Goal: Find specific page/section: Find specific page/section

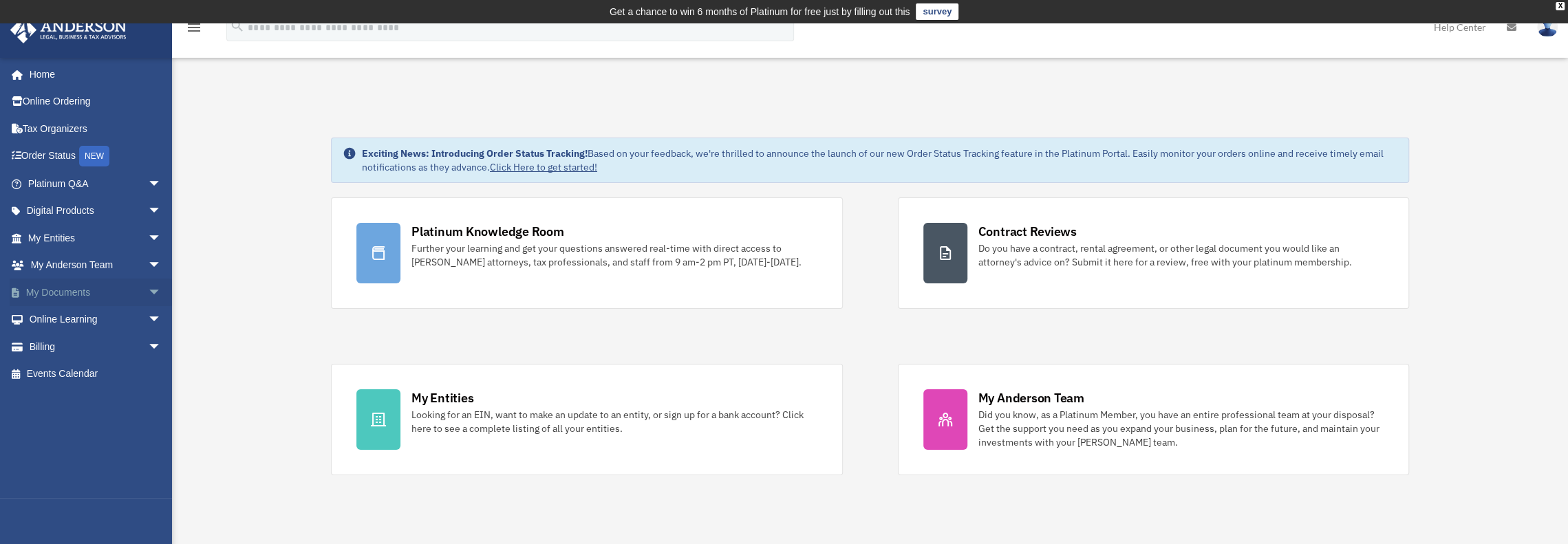
click at [59, 289] on link "My Documents arrow_drop_down" at bounding box center [96, 292] width 173 height 27
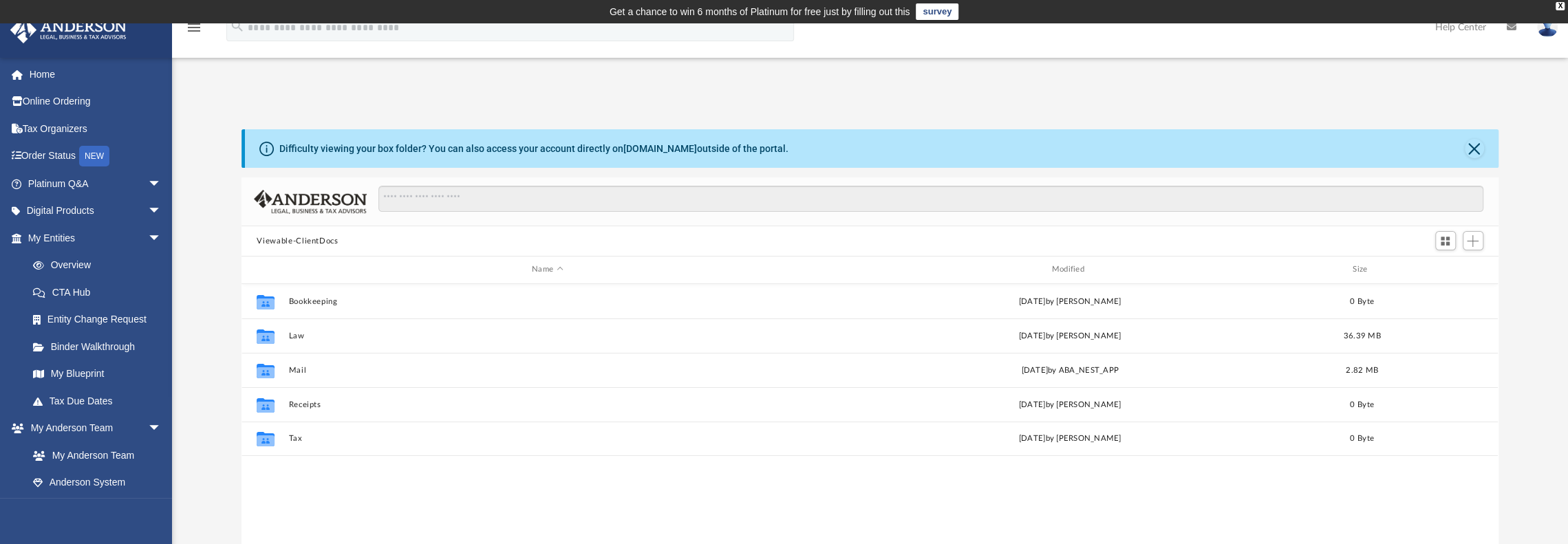
scroll to position [302, 1246]
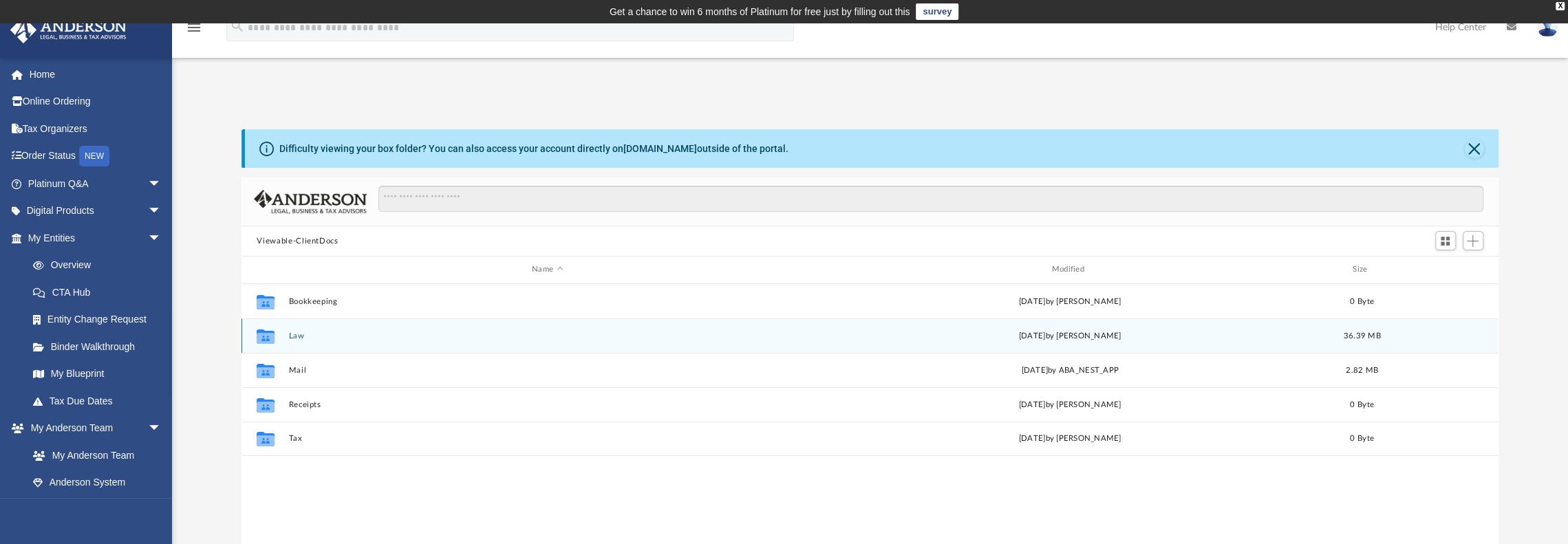
click at [298, 333] on button "Law" at bounding box center [548, 336] width 517 height 9
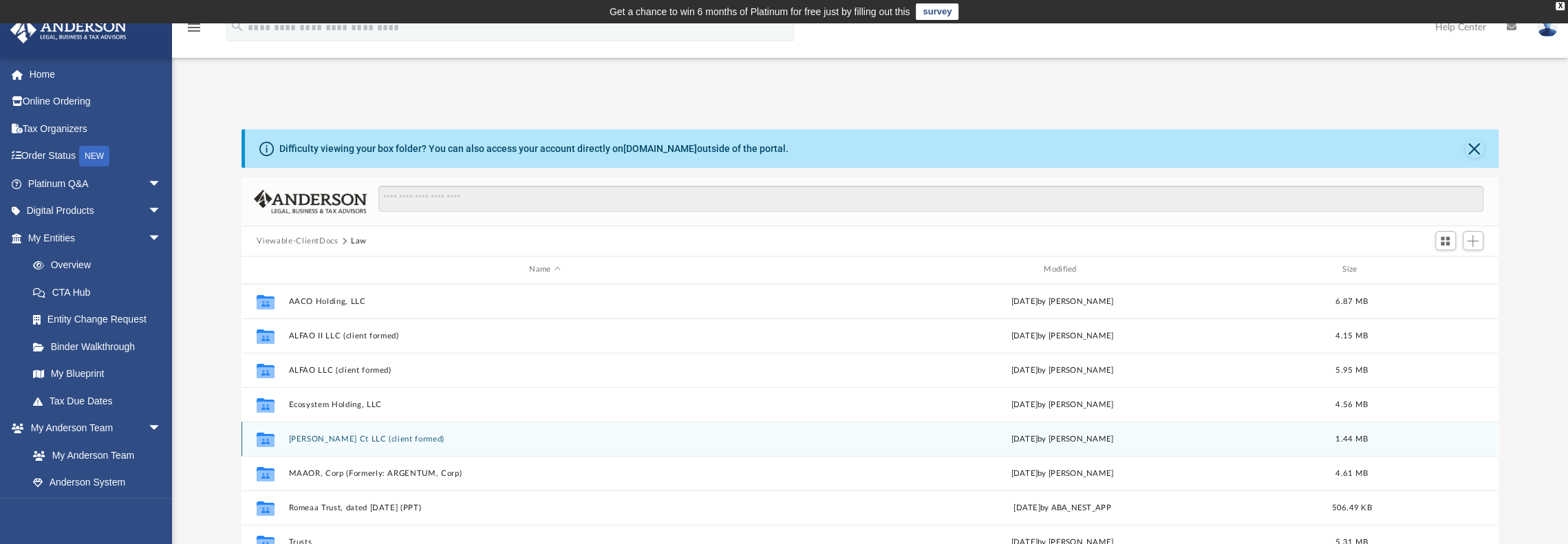
click at [311, 433] on div "Collaborated Folder [PERSON_NAME] Ct LLC (client formed) [DATE] by [PERSON_NAME…" at bounding box center [870, 440] width 1257 height 35
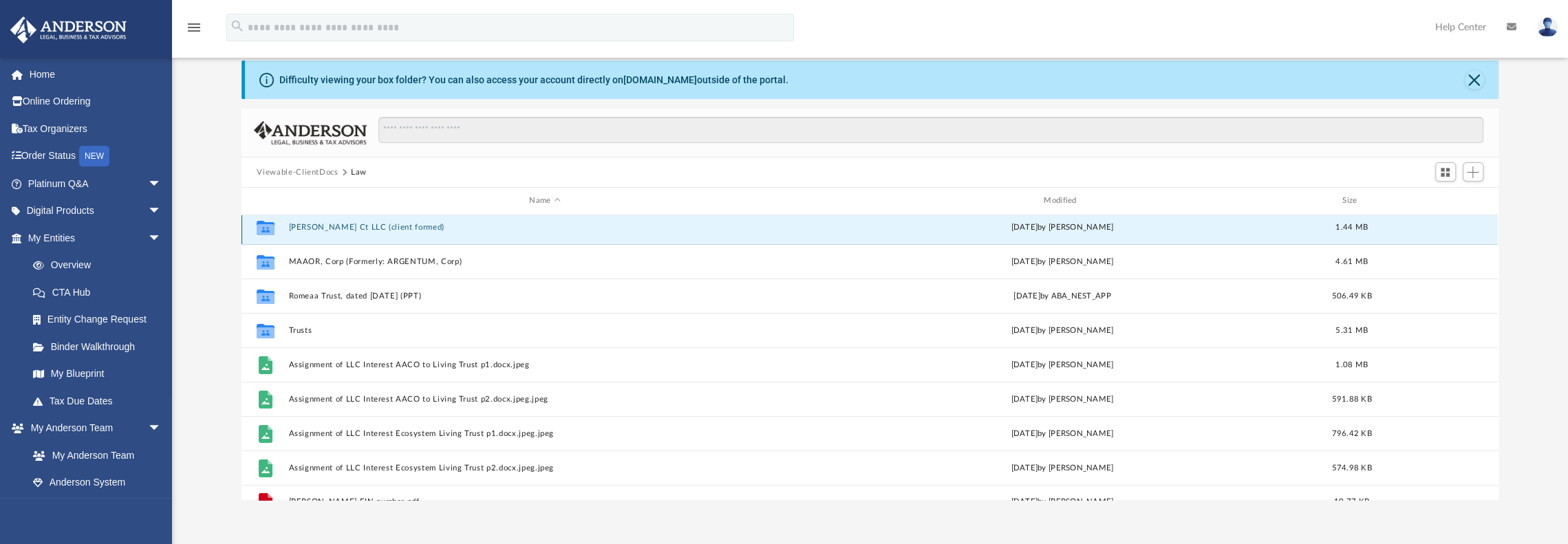
scroll to position [161, 0]
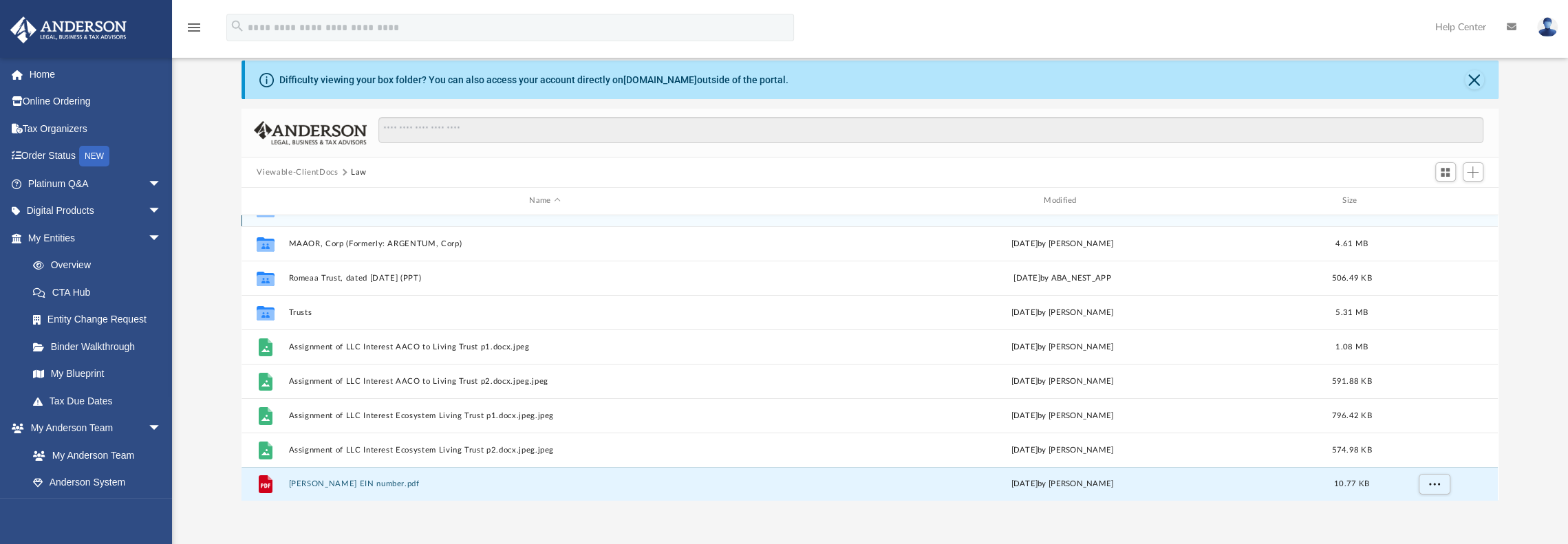
drag, startPoint x: 344, startPoint y: 480, endPoint x: 362, endPoint y: 221, distance: 259.6
click at [362, 221] on div "Collaborated Folder Ecosystem Holding, LLC [DATE] by [PERSON_NAME] 4.56 MB Coll…" at bounding box center [870, 277] width 1257 height 447
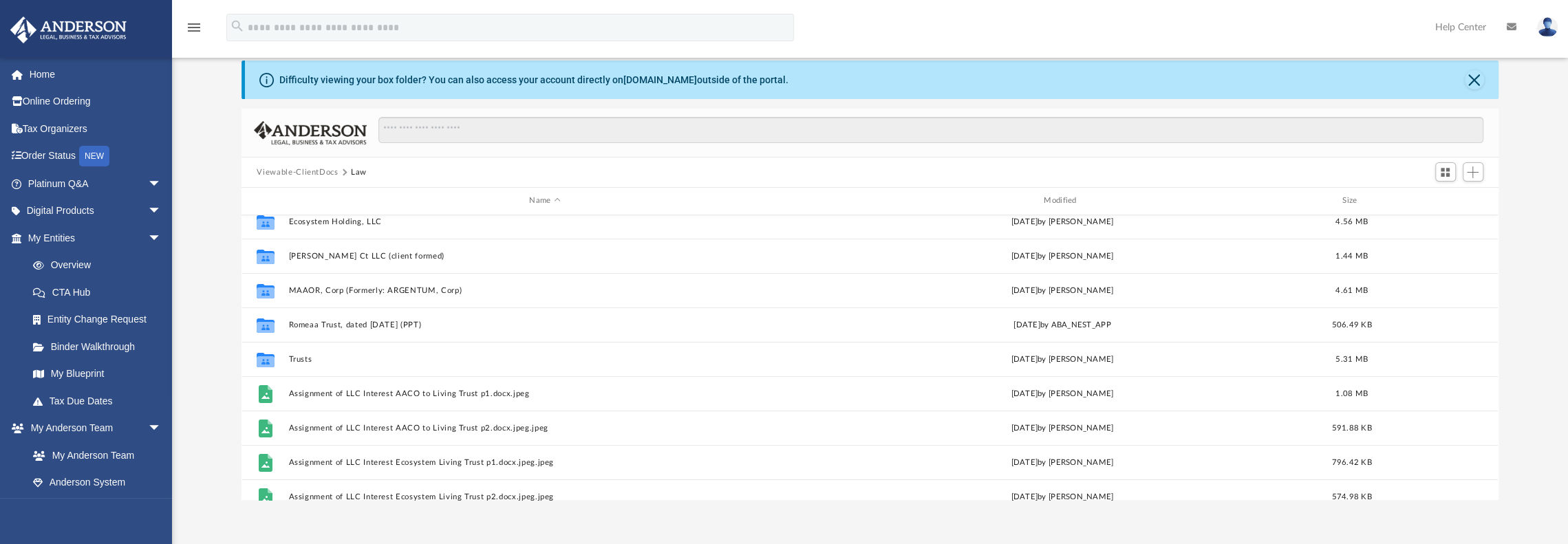
scroll to position [92, 0]
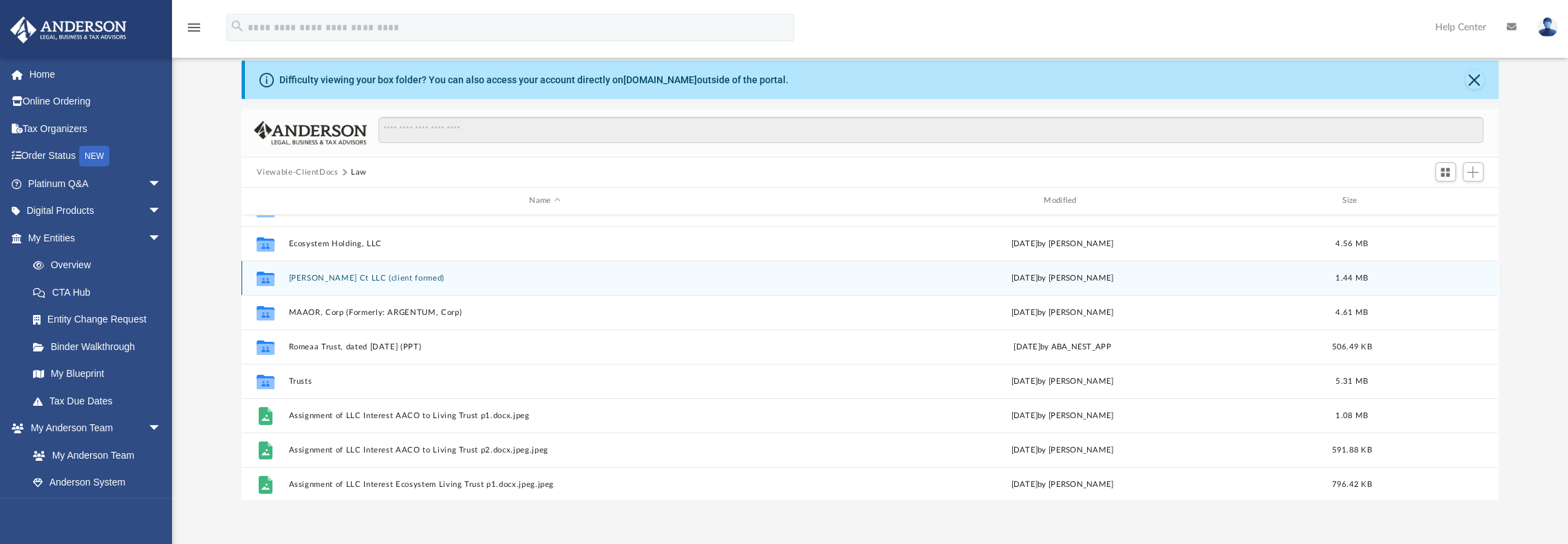
click at [333, 274] on button "[PERSON_NAME] Ct LLC (client formed)" at bounding box center [545, 278] width 512 height 9
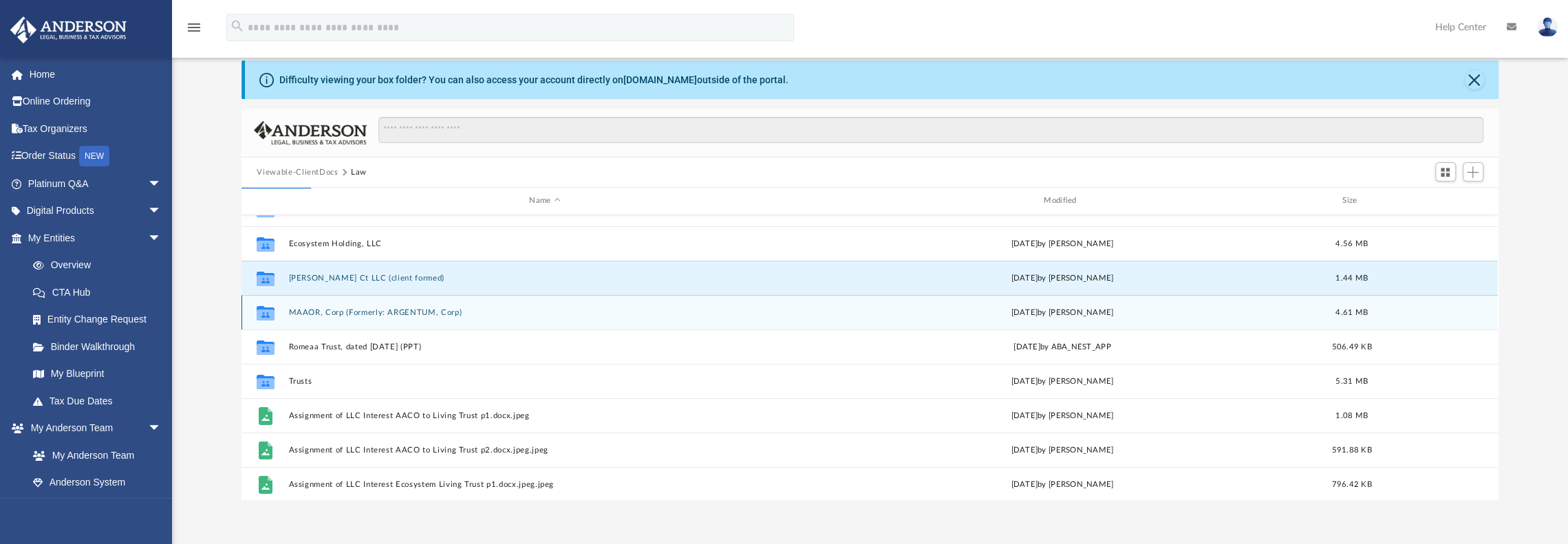
scroll to position [0, 0]
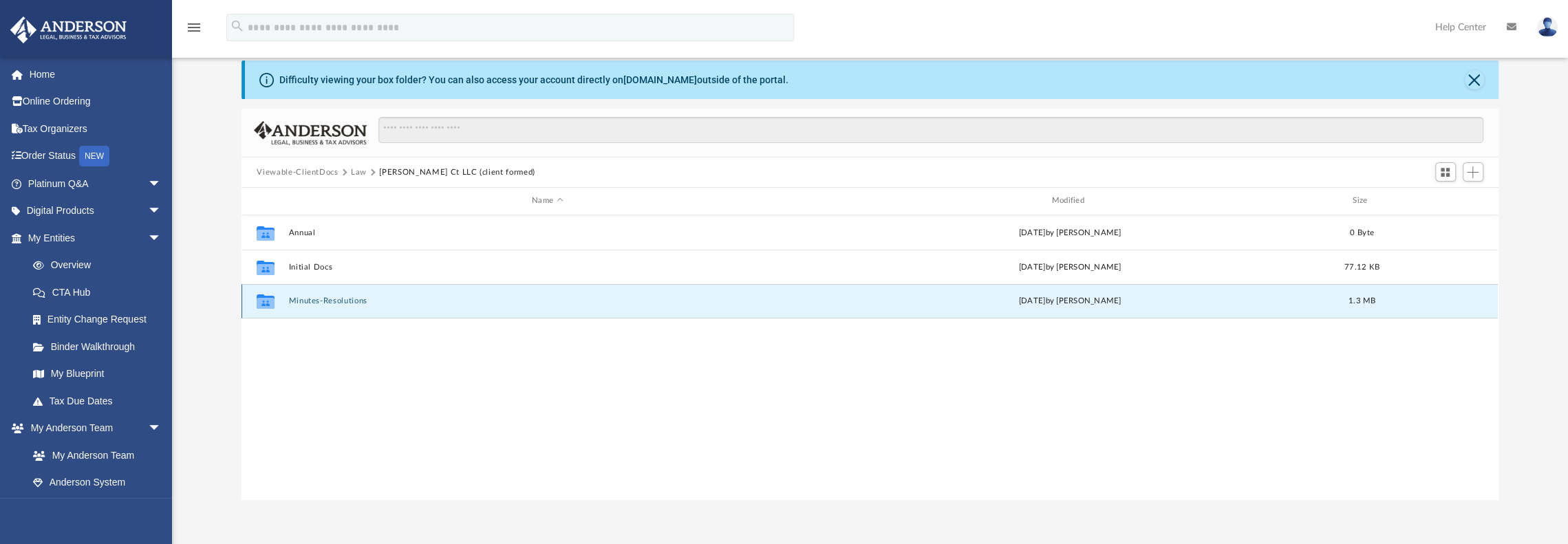
click at [321, 303] on button "Minutes-Resolutions" at bounding box center [548, 301] width 517 height 9
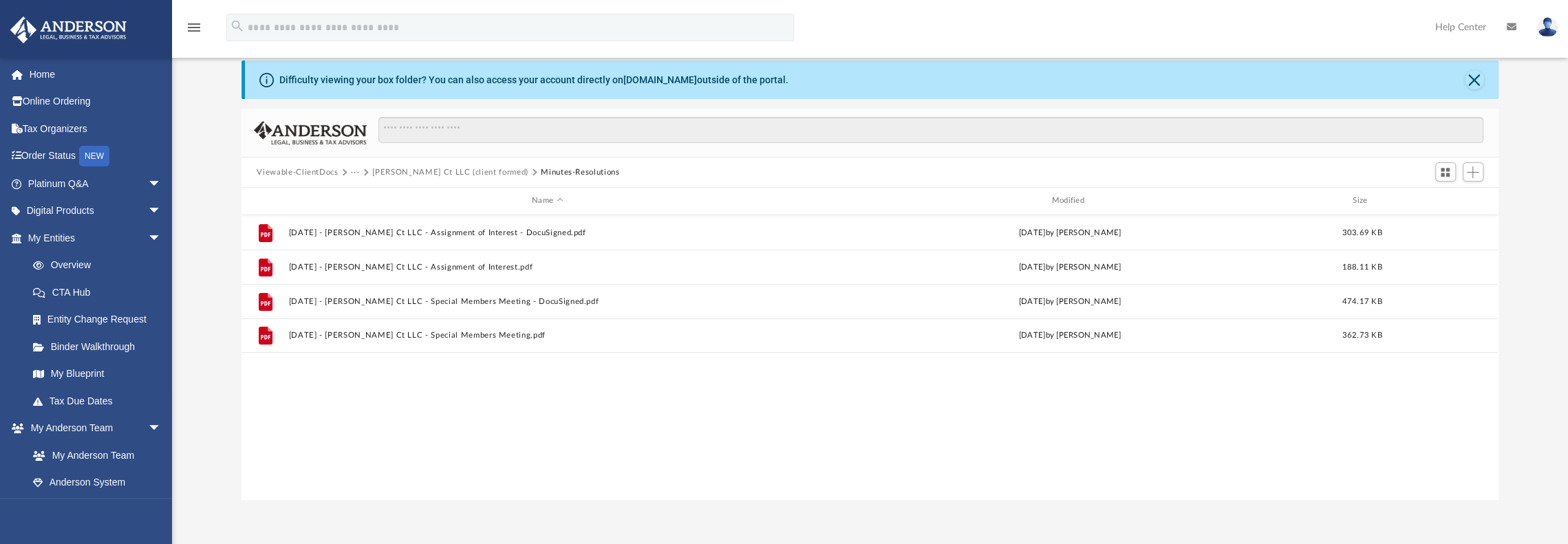
click at [460, 169] on button "[PERSON_NAME] Ct LLC (client formed)" at bounding box center [450, 173] width 156 height 13
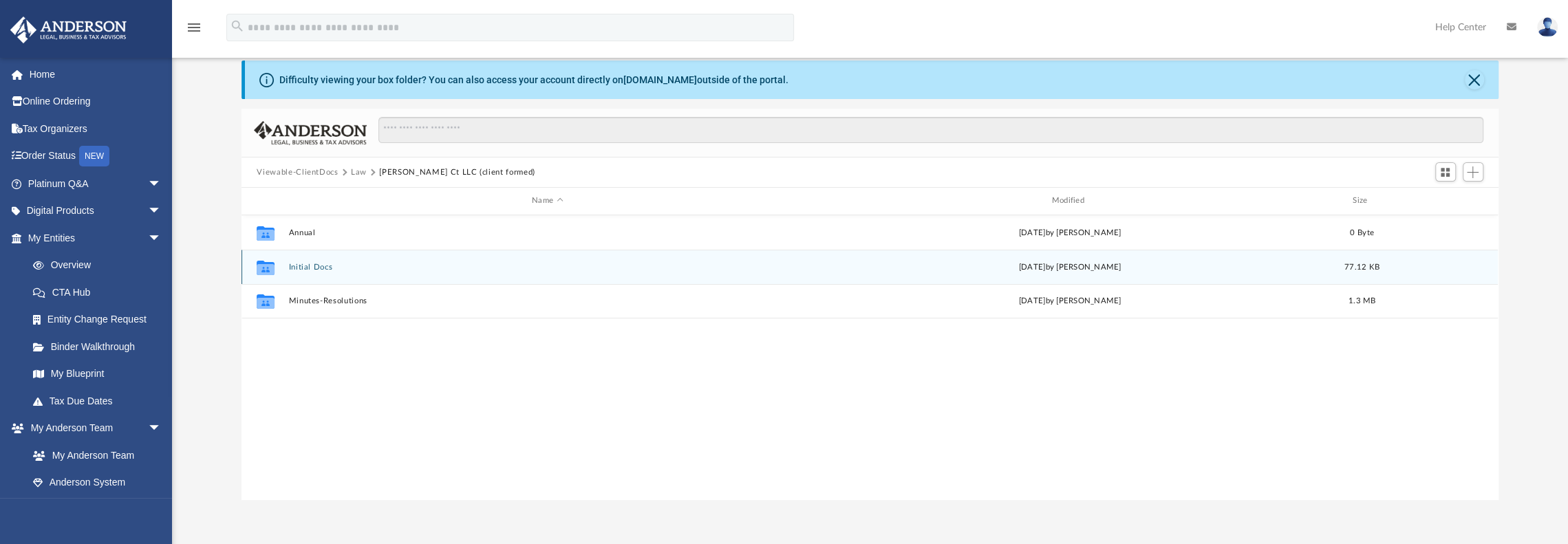
click at [309, 267] on button "Initial Docs" at bounding box center [548, 267] width 517 height 9
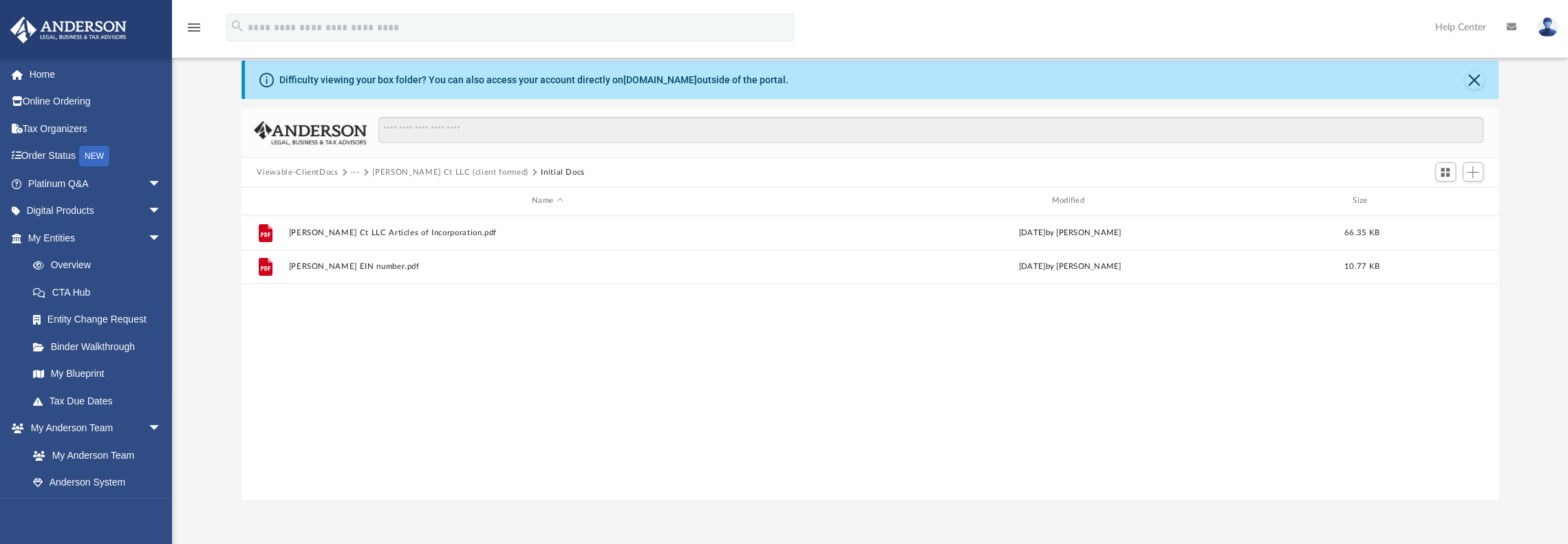
click at [387, 168] on button "[PERSON_NAME] Ct LLC (client formed)" at bounding box center [450, 173] width 156 height 13
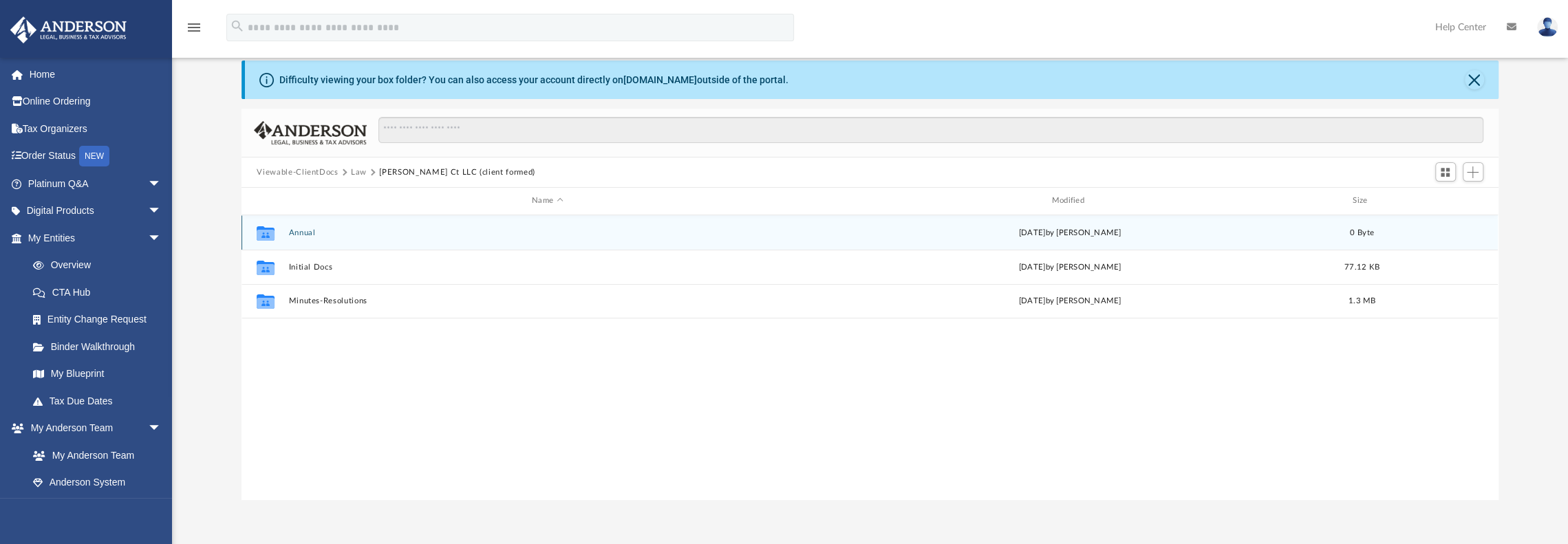
click at [304, 229] on button "Annual" at bounding box center [548, 233] width 517 height 9
